Goal: Task Accomplishment & Management: Use online tool/utility

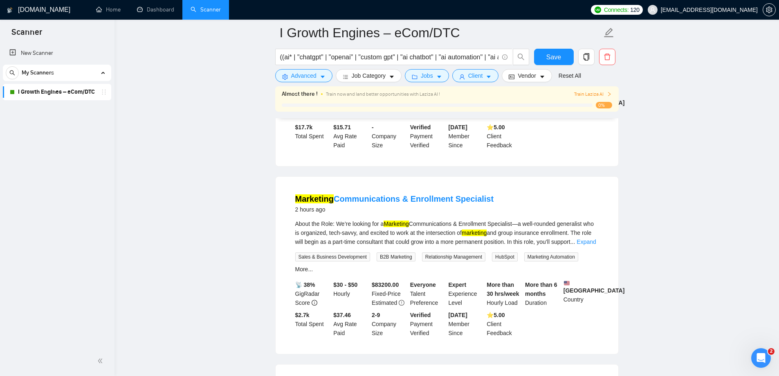
scroll to position [245, 0]
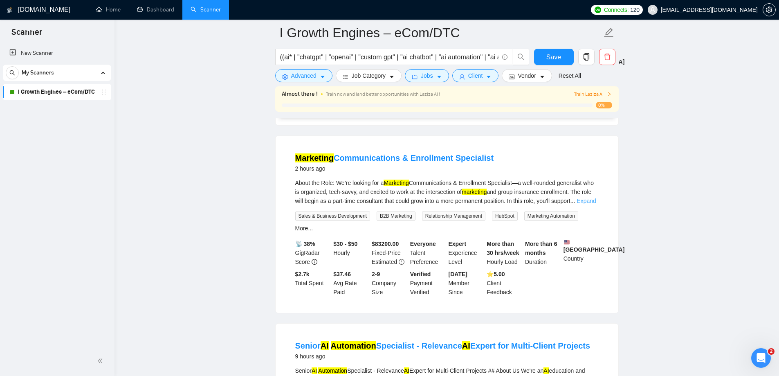
click at [587, 198] on link "Expand" at bounding box center [586, 201] width 19 height 7
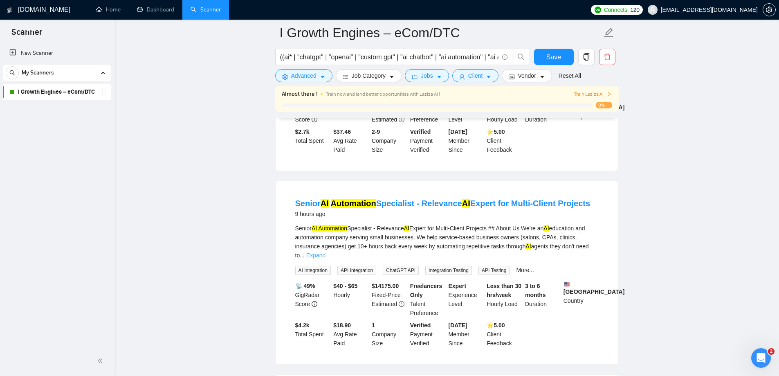
scroll to position [573, 0]
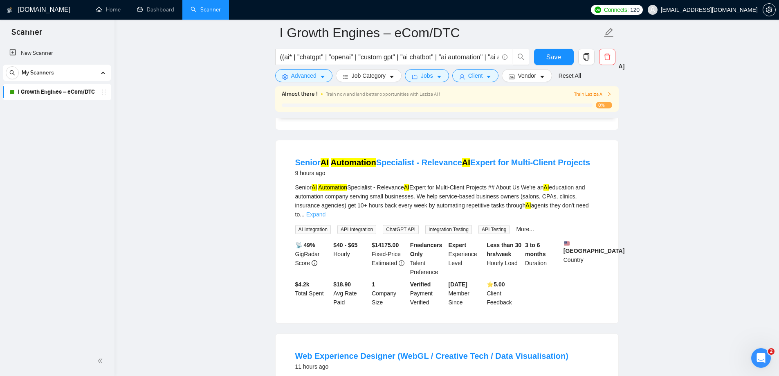
click at [326, 211] on link "Expand" at bounding box center [315, 214] width 19 height 7
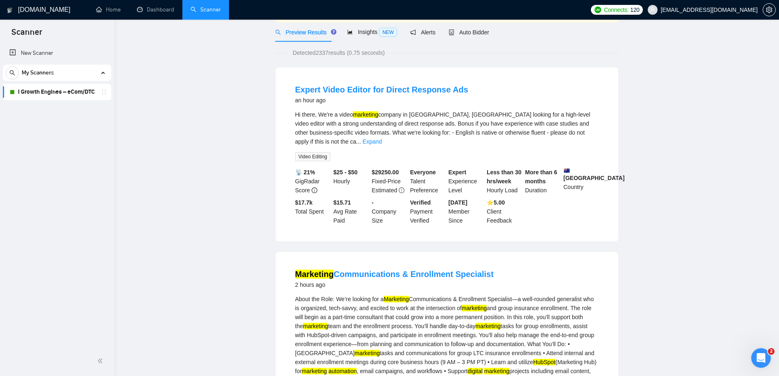
scroll to position [0, 0]
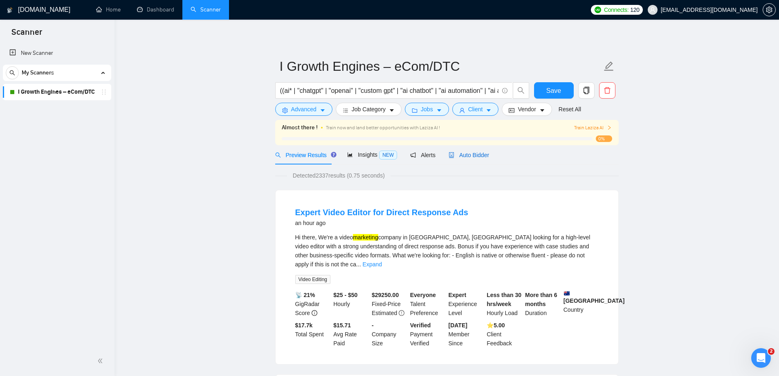
click at [465, 155] on span "Auto Bidder" at bounding box center [469, 155] width 40 height 7
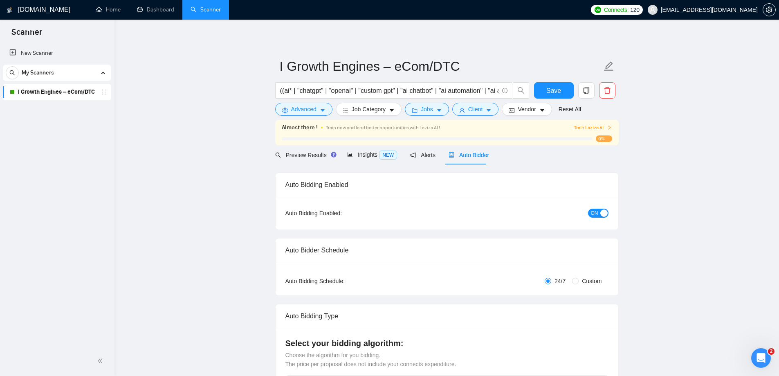
checkbox input "true"
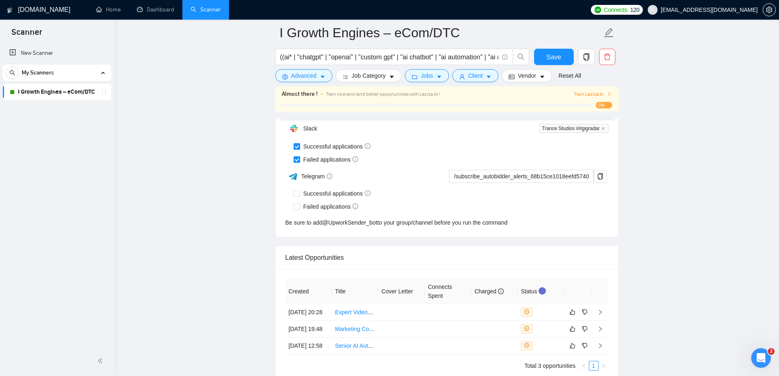
scroll to position [2096, 0]
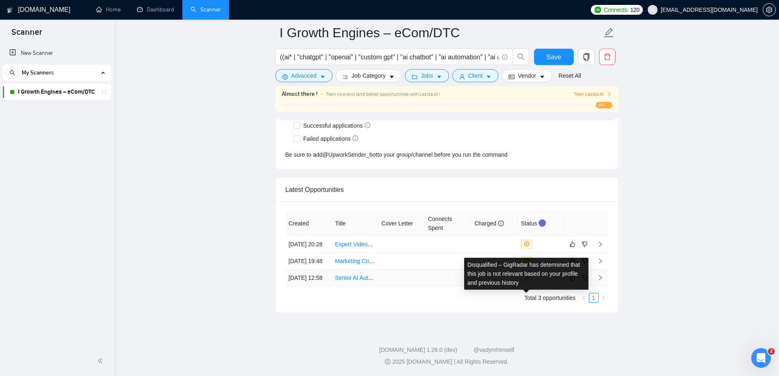
click at [527, 275] on icon "close-circle" at bounding box center [526, 277] width 5 height 5
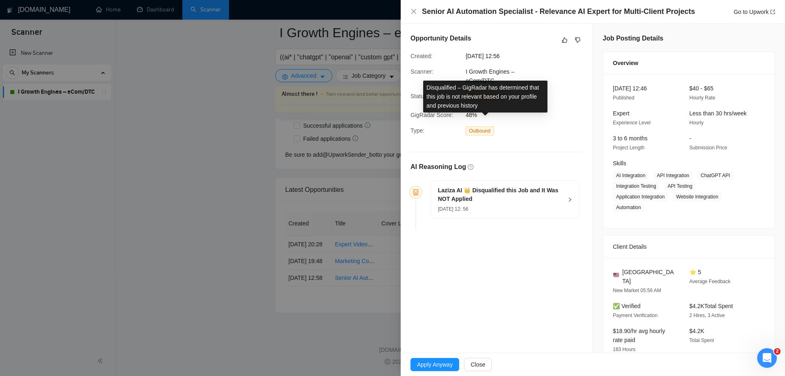
click at [491, 97] on span "Disqualified" at bounding box center [489, 96] width 25 height 6
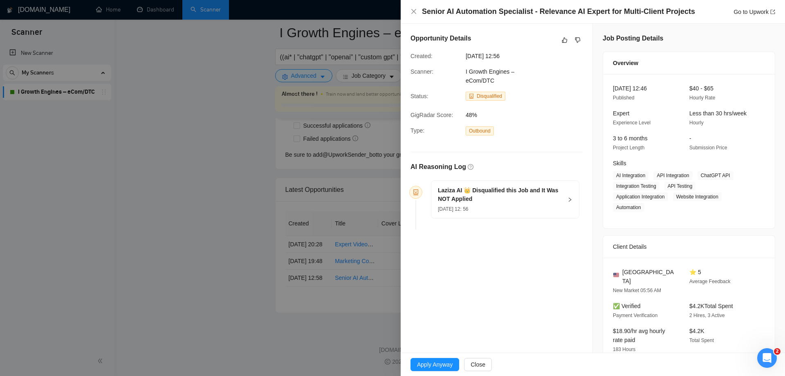
click at [337, 157] on div at bounding box center [392, 188] width 785 height 376
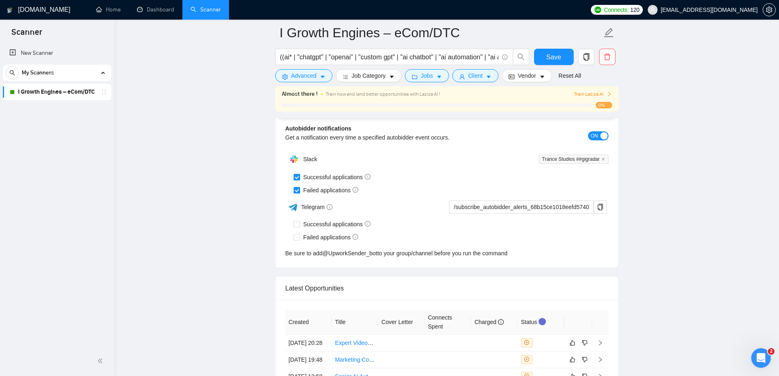
scroll to position [2096, 0]
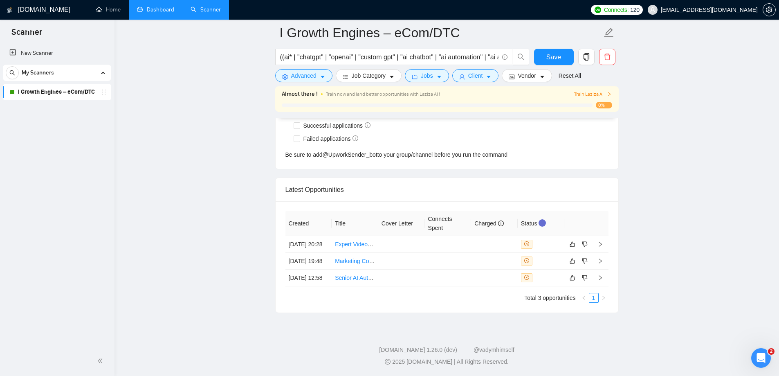
click at [156, 6] on link "Dashboard" at bounding box center [155, 9] width 37 height 7
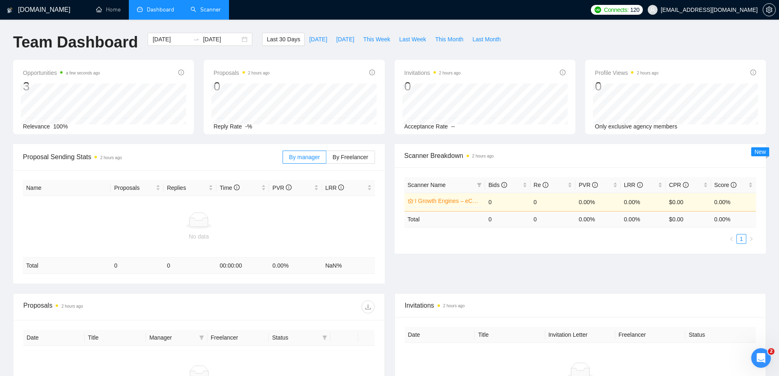
click at [214, 10] on link "Scanner" at bounding box center [206, 9] width 30 height 7
